Goal: Task Accomplishment & Management: Manage account settings

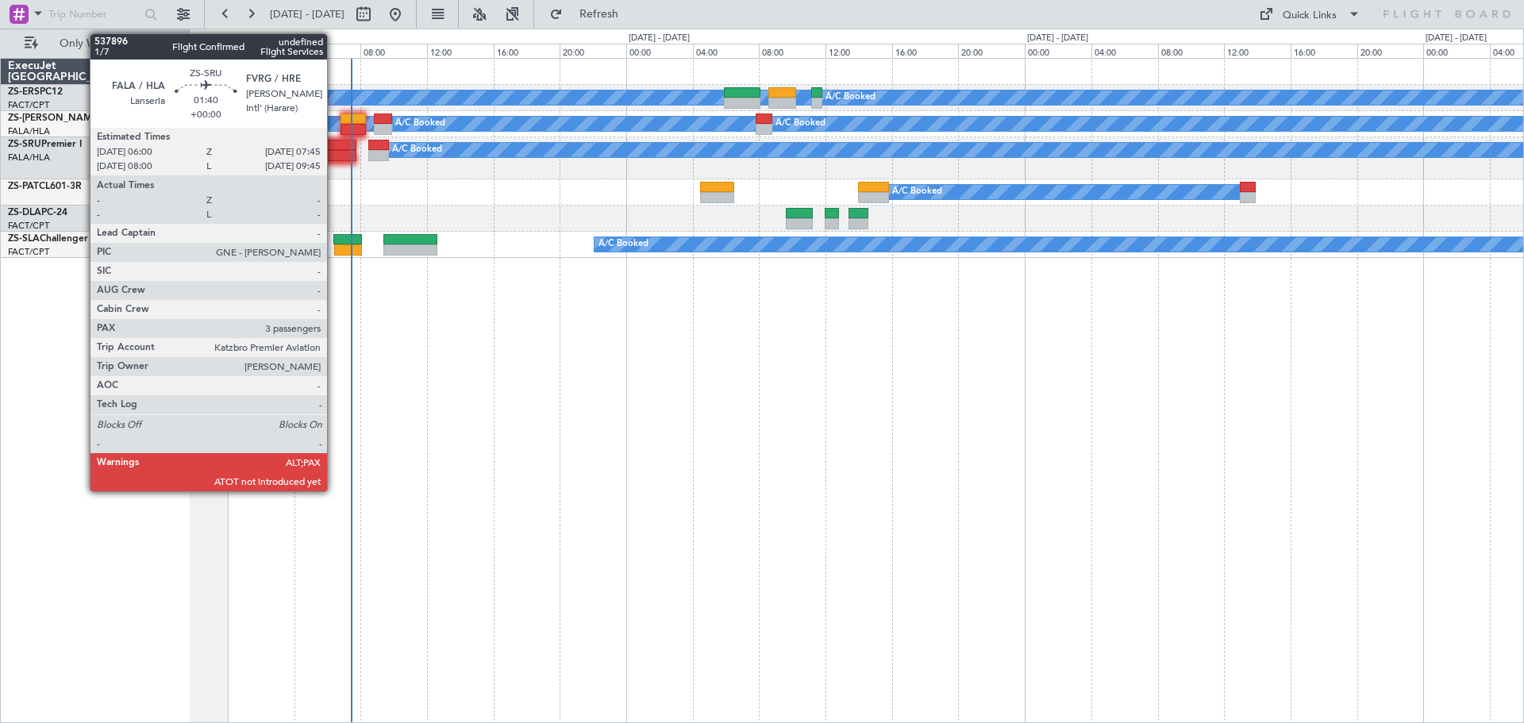
click at [334, 146] on div at bounding box center [340, 145] width 29 height 11
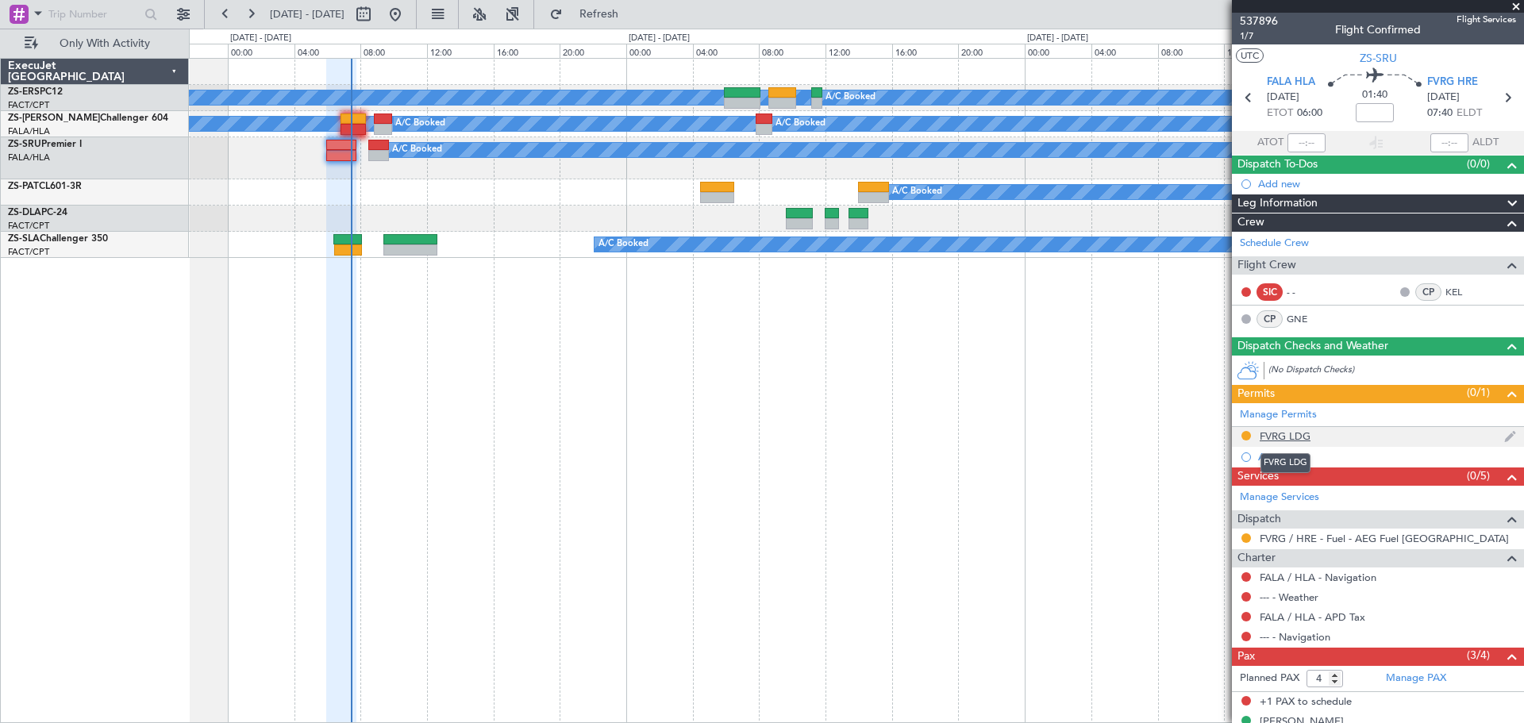
click at [1268, 433] on div "FVRG LDG" at bounding box center [1285, 435] width 51 height 13
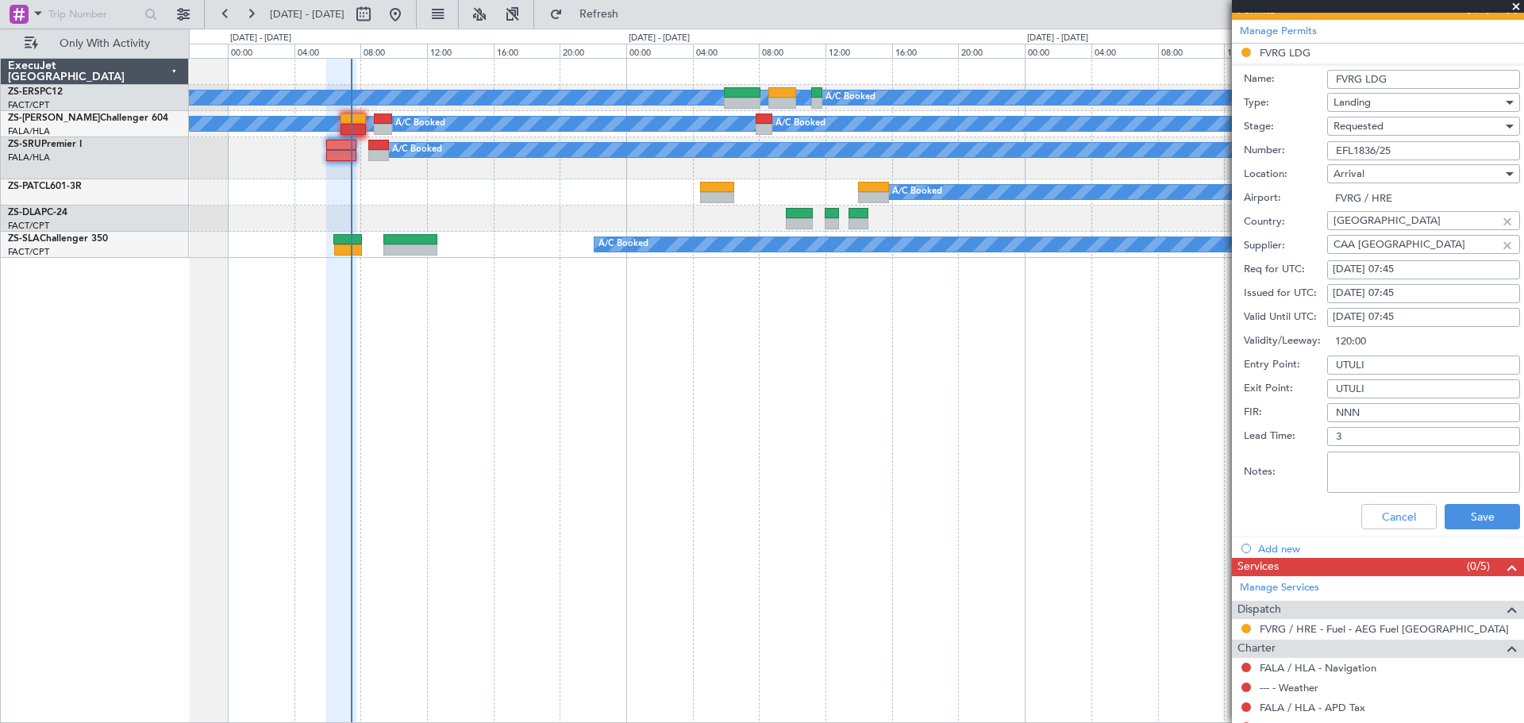
scroll to position [397, 0]
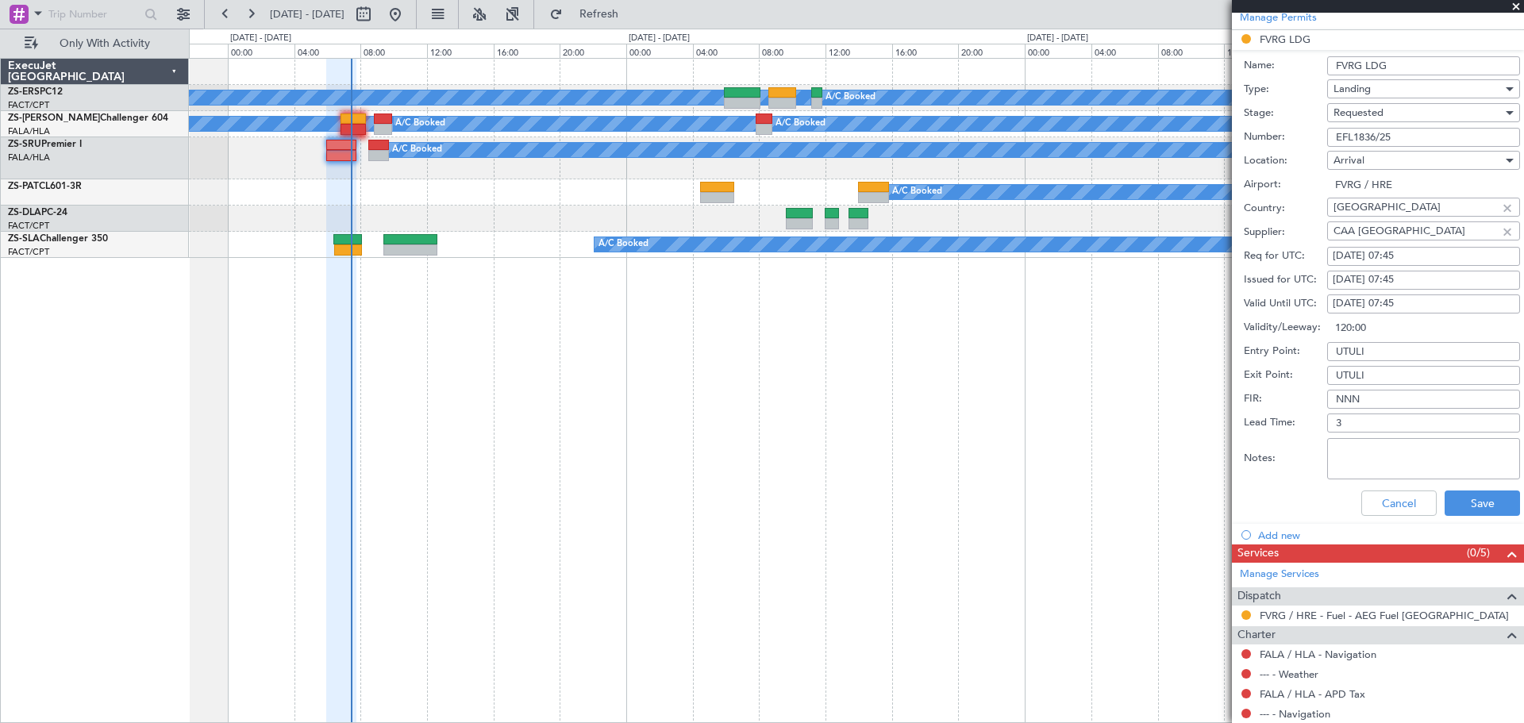
click at [1514, 10] on span at bounding box center [1516, 7] width 16 height 14
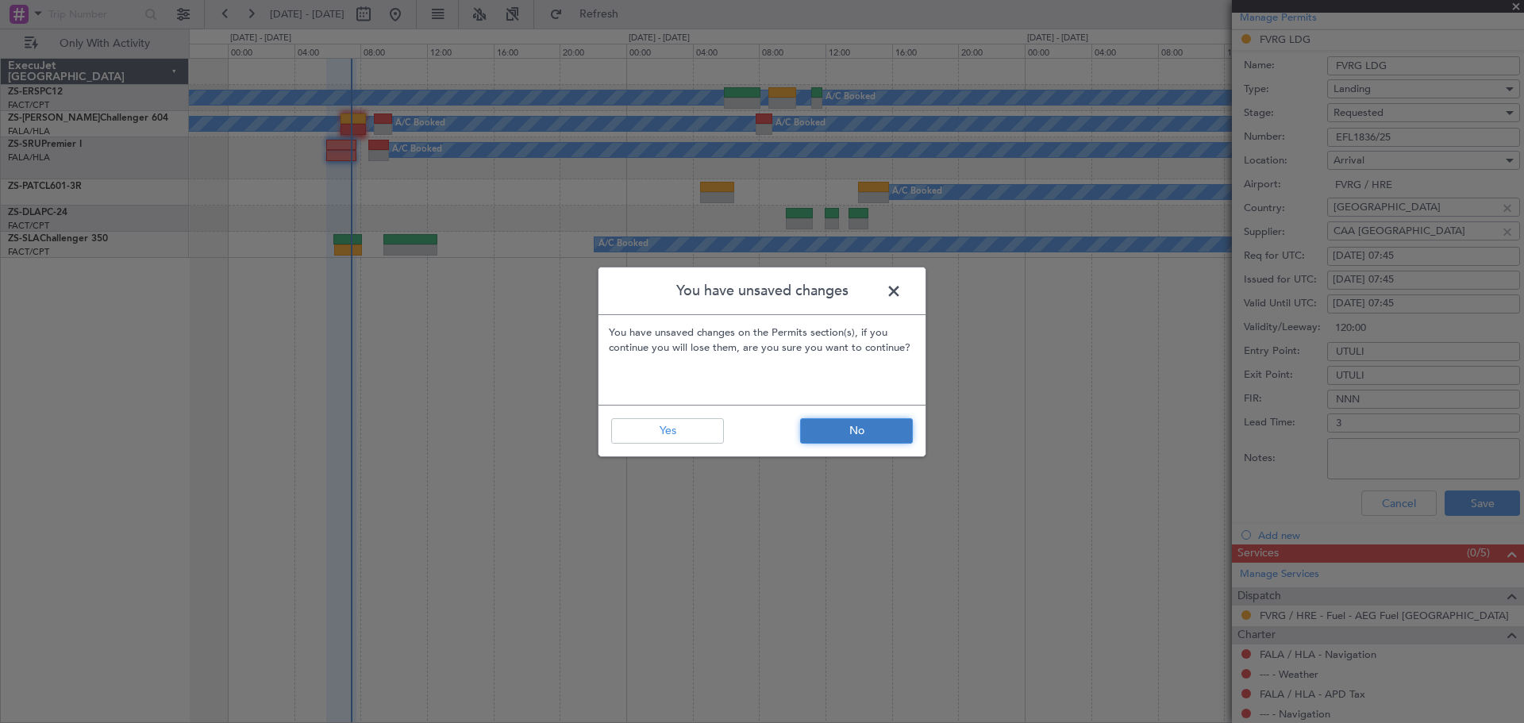
click at [829, 425] on button "No" at bounding box center [856, 430] width 113 height 25
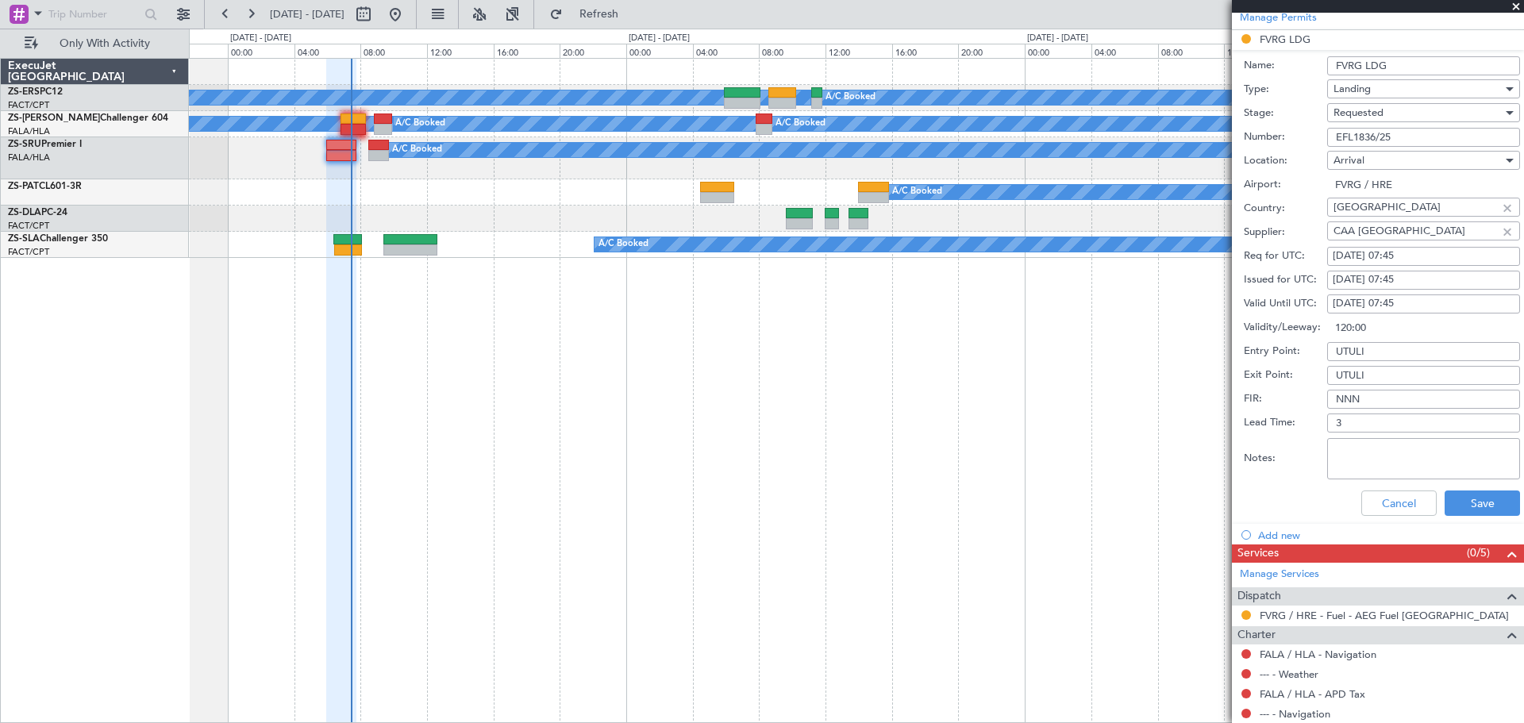
click at [1512, 9] on span at bounding box center [1516, 7] width 16 height 14
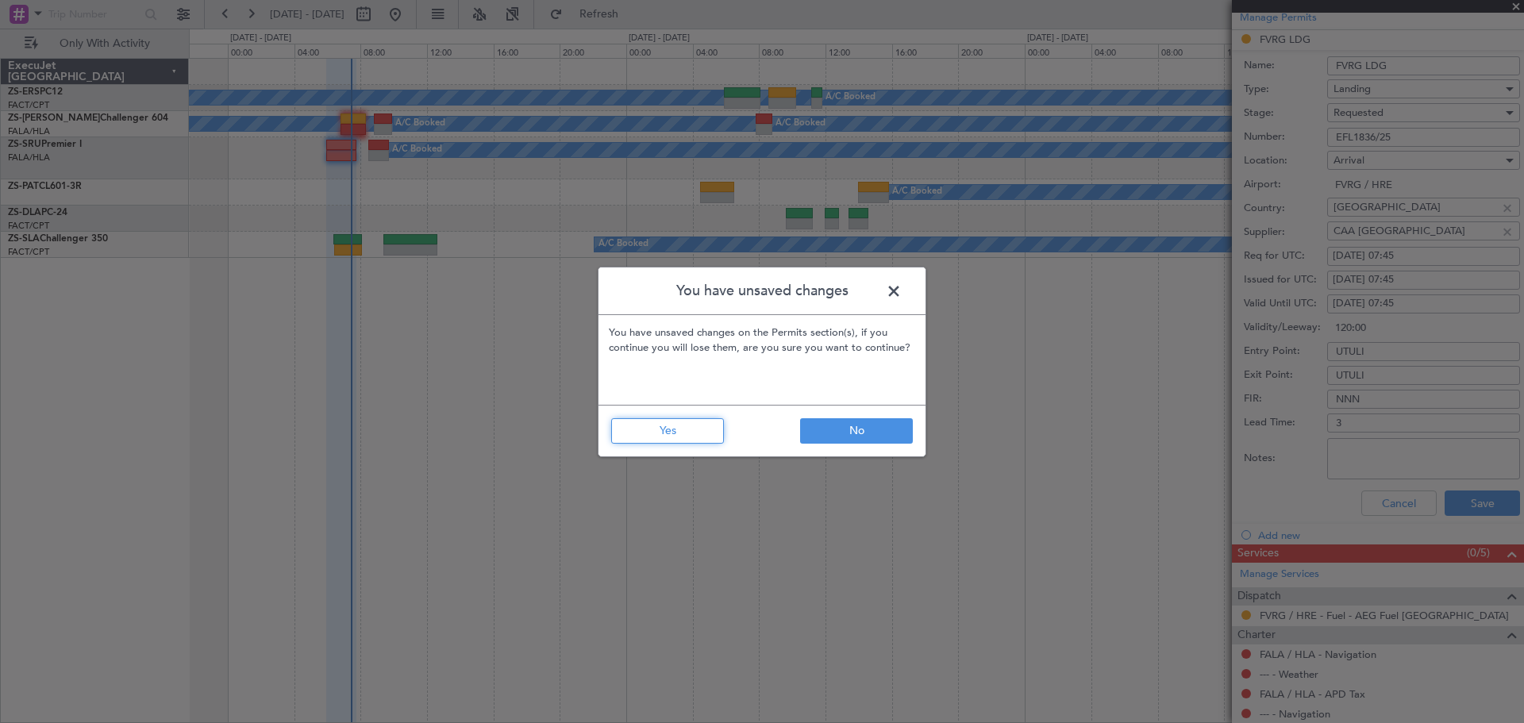
click at [700, 440] on button "Yes" at bounding box center [667, 430] width 113 height 25
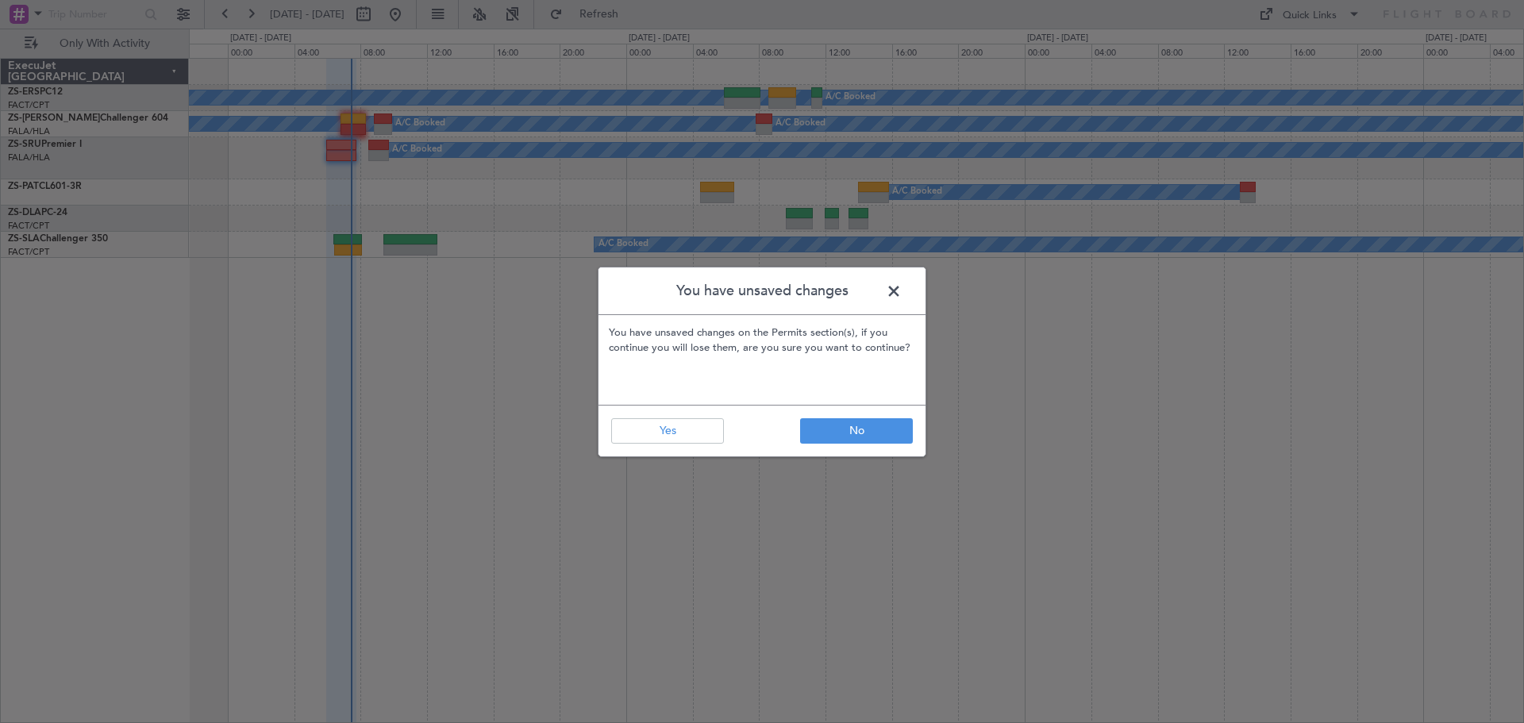
type input "0"
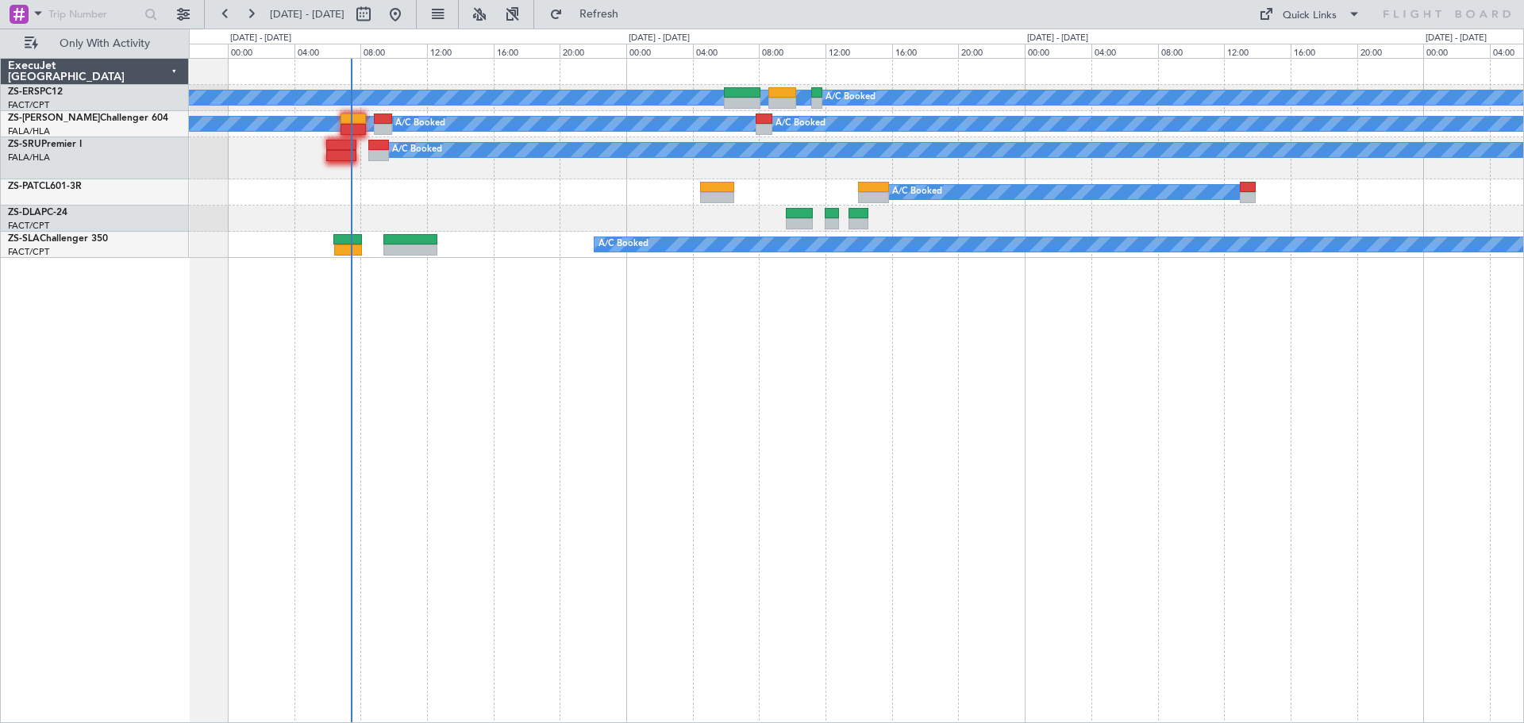
scroll to position [0, 0]
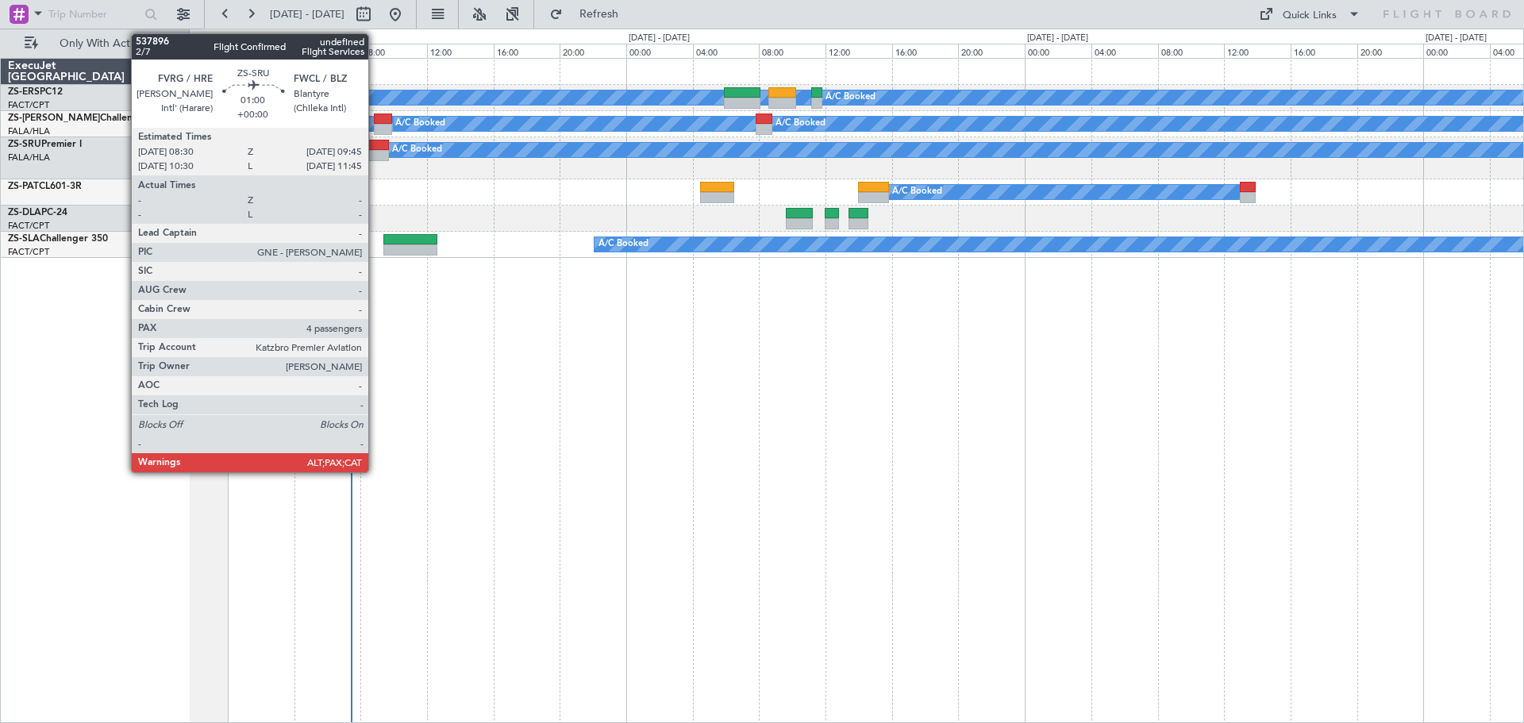
click at [375, 151] on div at bounding box center [378, 155] width 21 height 11
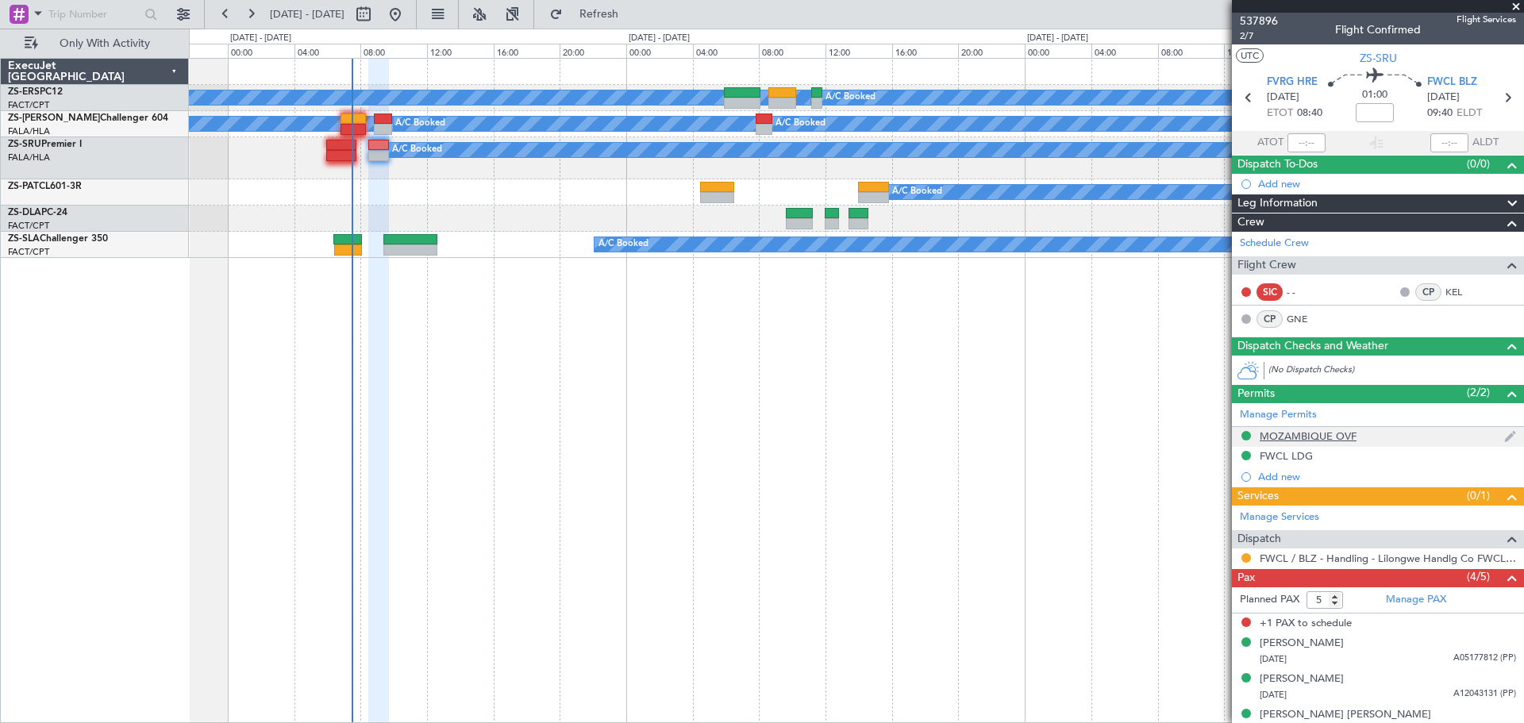
click at [1324, 440] on div "MOZAMBIQUE OVF" at bounding box center [1308, 435] width 97 height 13
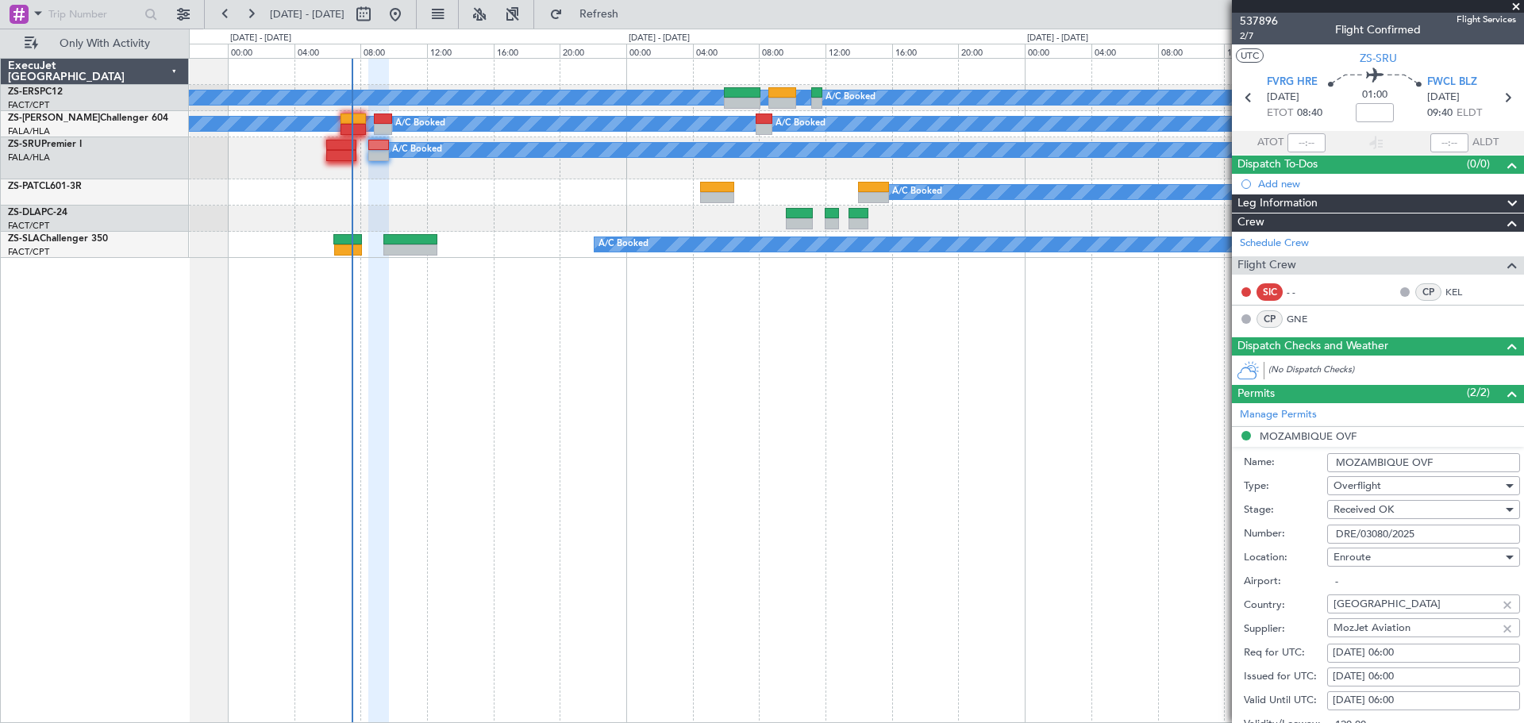
click at [1514, 5] on span at bounding box center [1516, 7] width 16 height 14
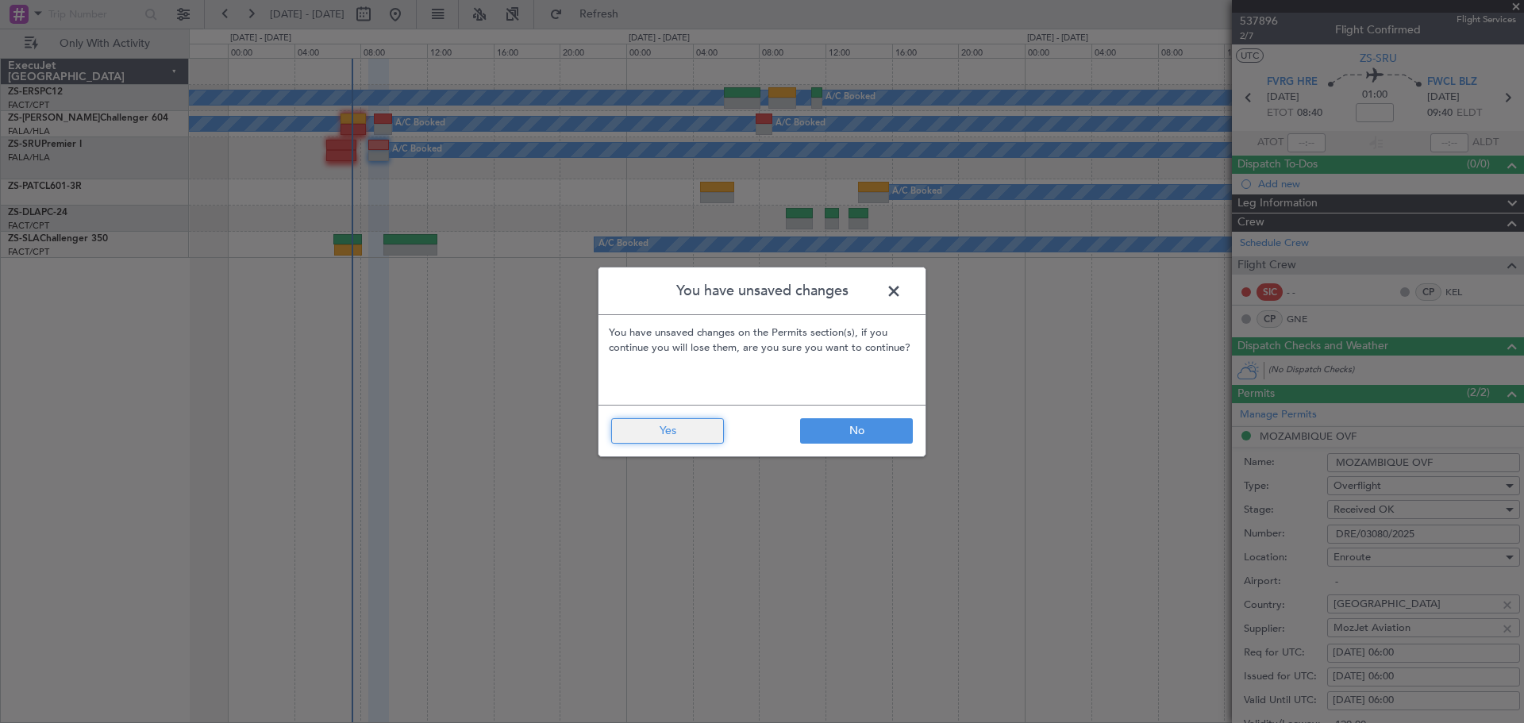
click at [690, 433] on button "Yes" at bounding box center [667, 430] width 113 height 25
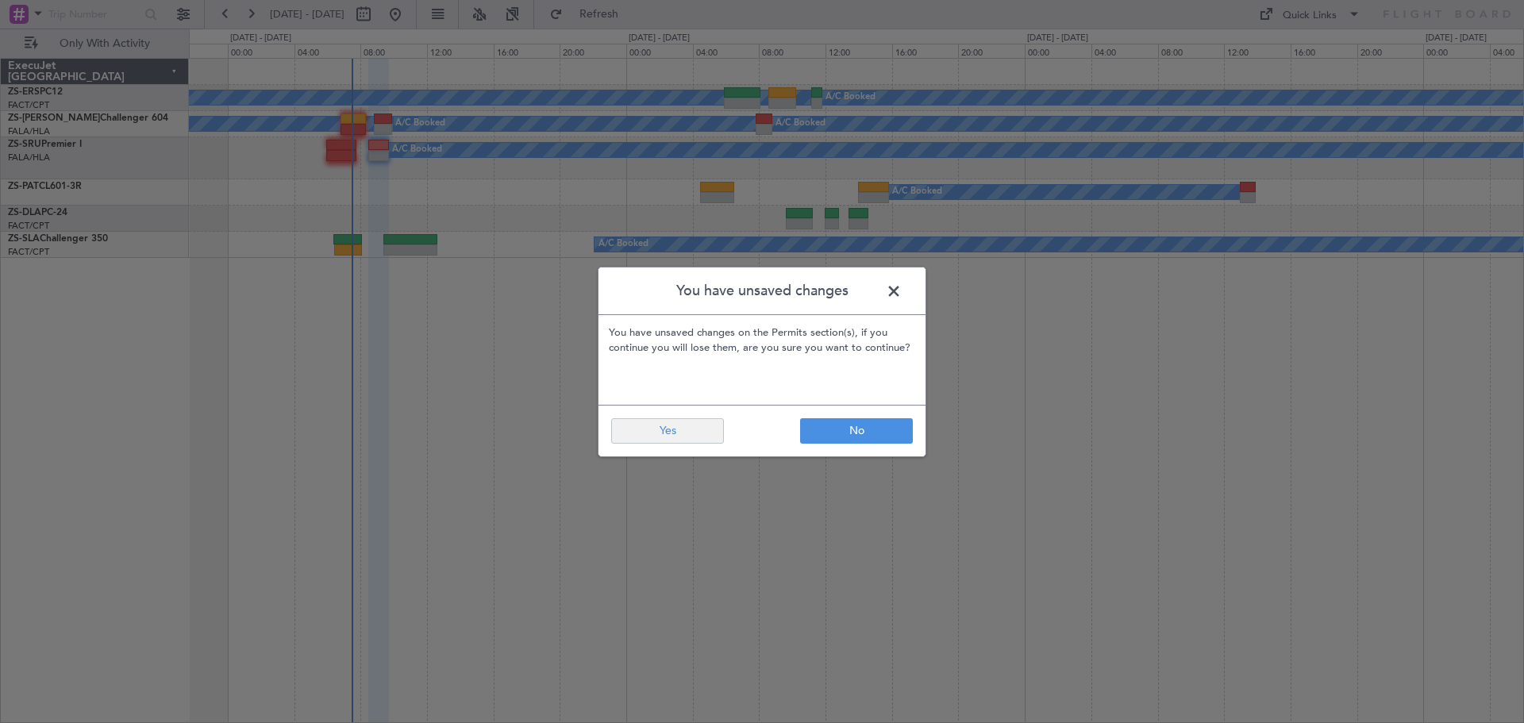
type input "0"
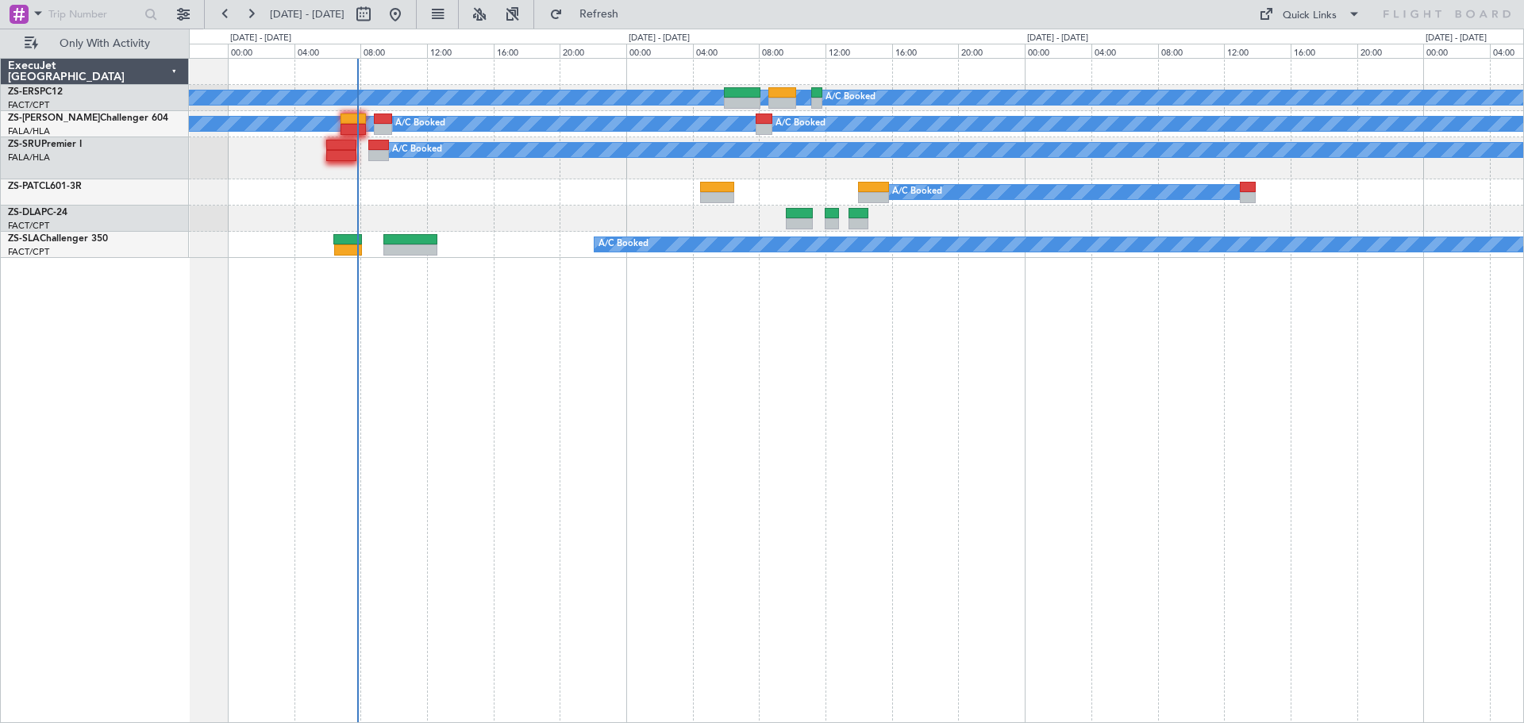
click at [630, 538] on div "A/C Booked A/C Booked A/C Booked A/C Booked A/C Booked A/C Booked A/C Booked A/…" at bounding box center [856, 390] width 1335 height 665
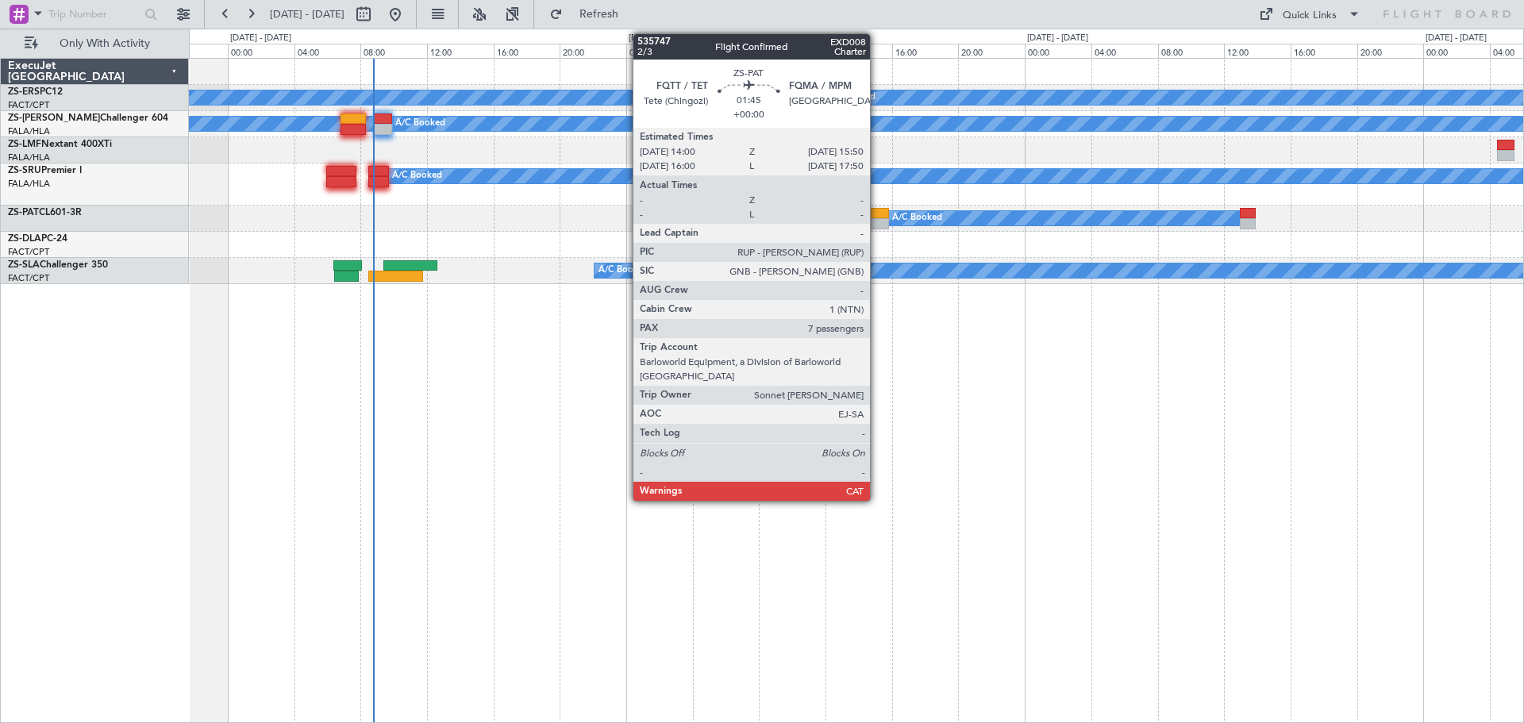
click at [877, 217] on div at bounding box center [873, 213] width 31 height 11
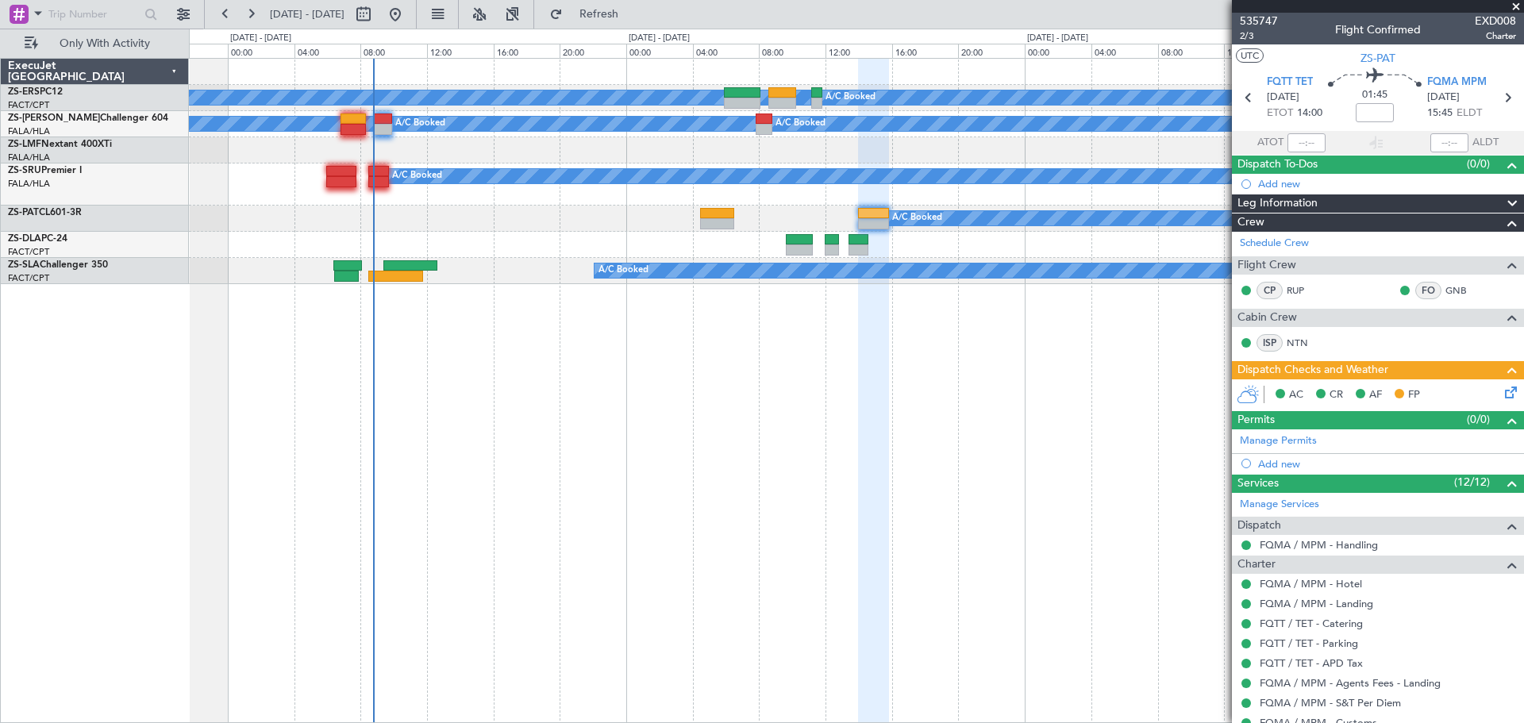
click at [1518, 9] on span at bounding box center [1516, 7] width 16 height 14
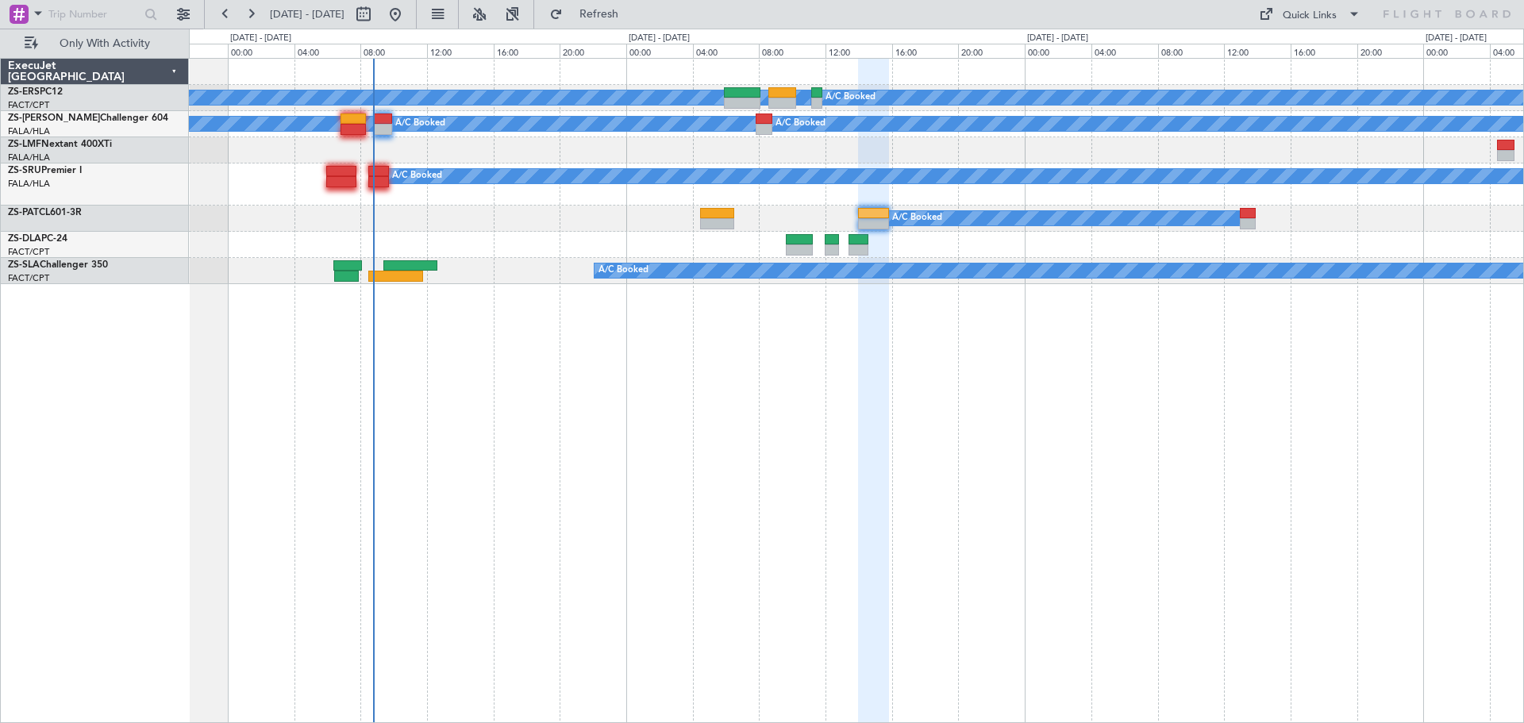
type input "0"
